Goal: Transaction & Acquisition: Download file/media

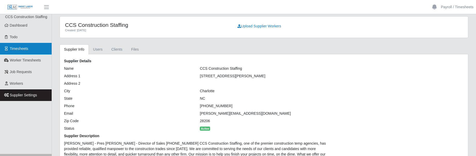
click at [22, 53] on link "Timesheets" at bounding box center [26, 49] width 52 height 12
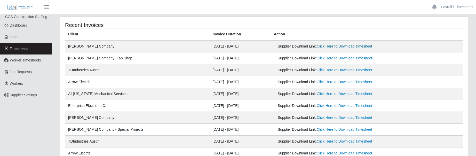
click at [316, 48] on link "Click Here to Download Timesheet" at bounding box center [343, 46] width 55 height 4
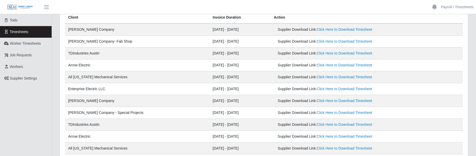
scroll to position [26, 0]
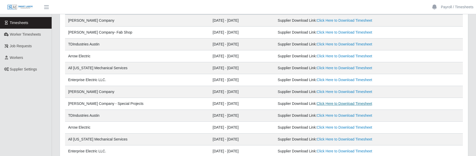
click at [329, 103] on link "Click Here to Download Timesheet" at bounding box center [343, 103] width 55 height 4
